Goal: Task Accomplishment & Management: Use online tool/utility

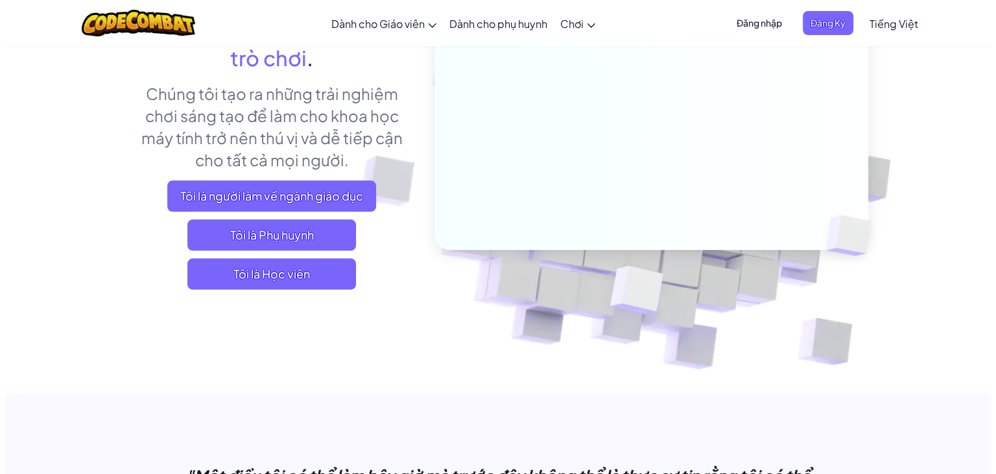
scroll to position [195, 0]
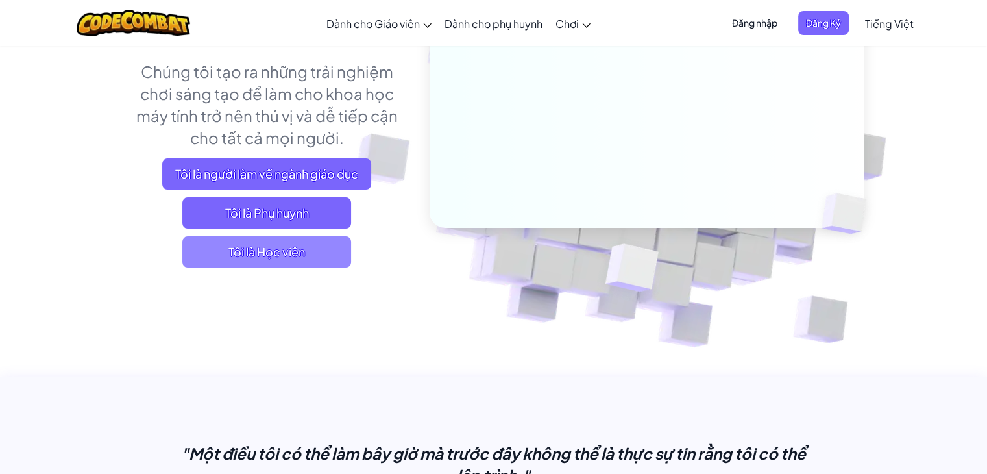
click at [293, 245] on span "Tôi là Học viên" at bounding box center [266, 251] width 169 height 31
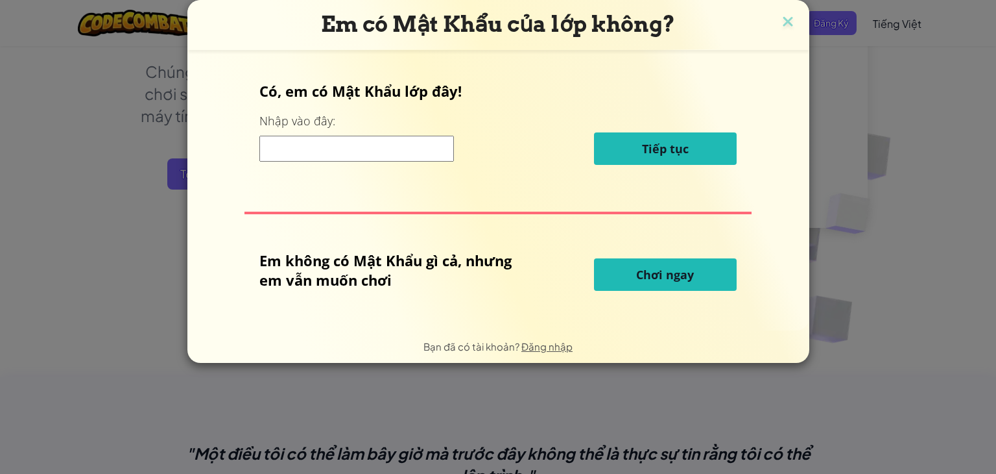
click at [361, 149] on input at bounding box center [356, 149] width 195 height 26
click at [629, 270] on button "Chơi ngay" at bounding box center [665, 274] width 143 height 32
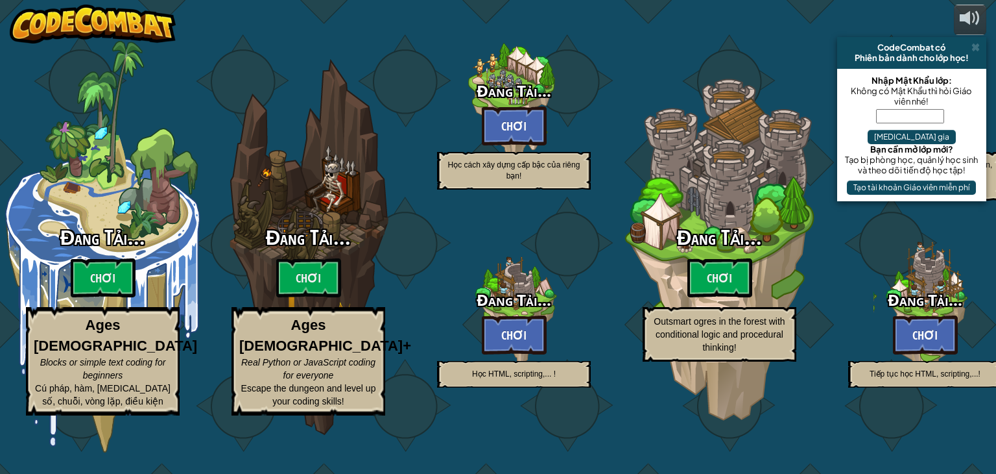
select select "vi"
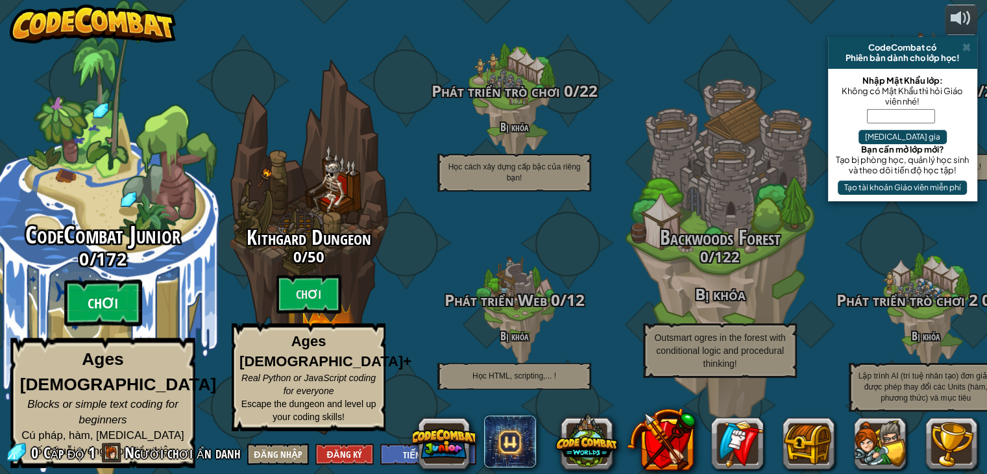
click at [107, 315] on btn "Chơi" at bounding box center [103, 303] width 78 height 47
select select "vi"
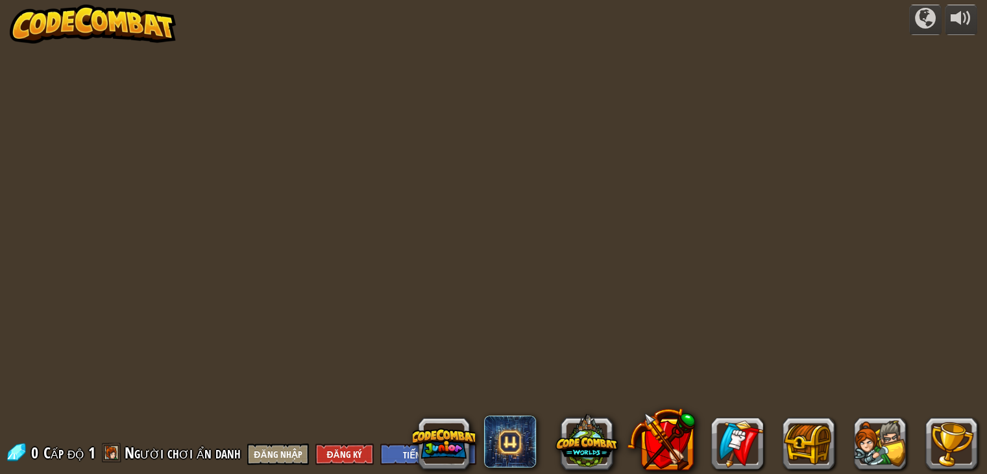
select select "vi"
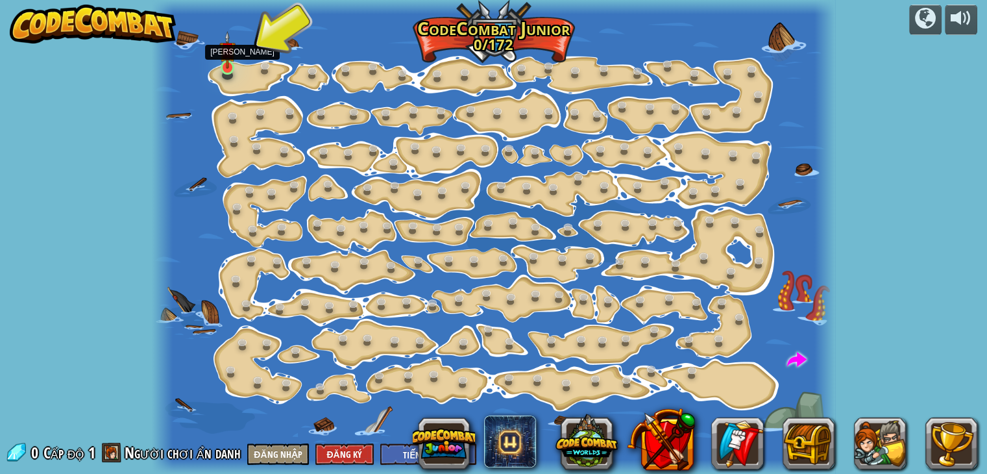
click at [228, 56] on img at bounding box center [227, 50] width 17 height 38
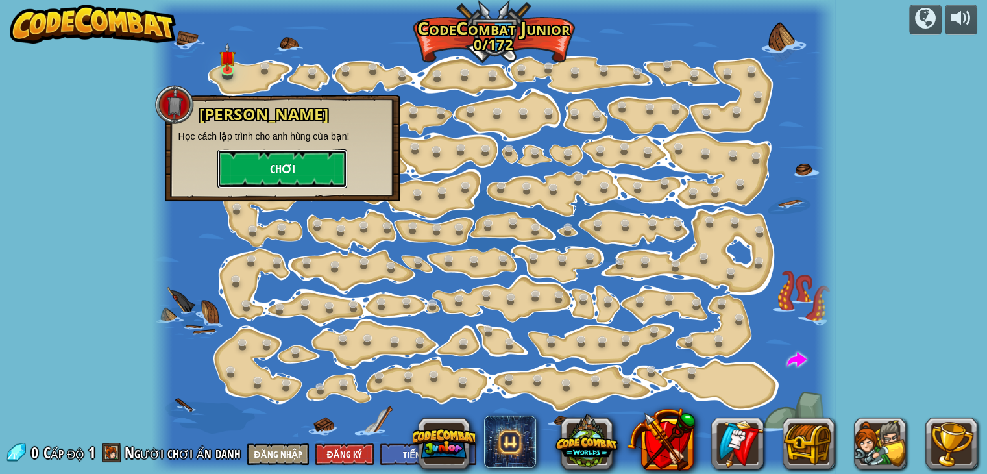
click at [288, 171] on button "Chơi" at bounding box center [282, 168] width 130 height 39
